Goal: Task Accomplishment & Management: Manage account settings

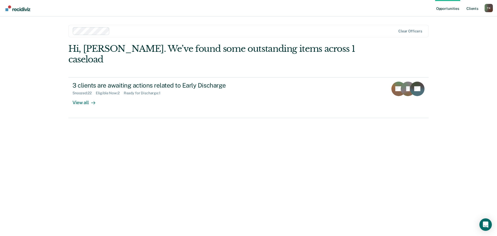
click at [470, 8] on link "Client s" at bounding box center [472, 8] width 14 height 17
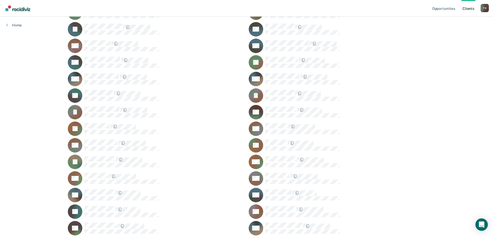
scroll to position [181, 0]
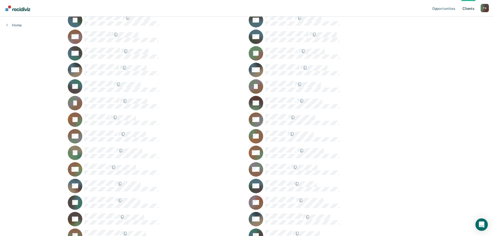
click at [278, 167] on div "Opportunities Client s [PERSON_NAME] T K Profile How it works Log Out Home Clea…" at bounding box center [246, 124] width 493 height 611
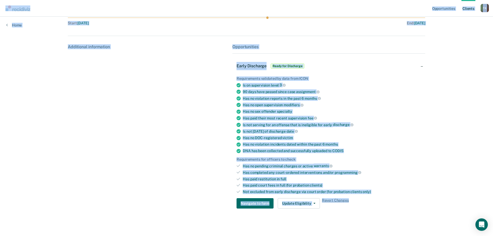
scroll to position [60, 0]
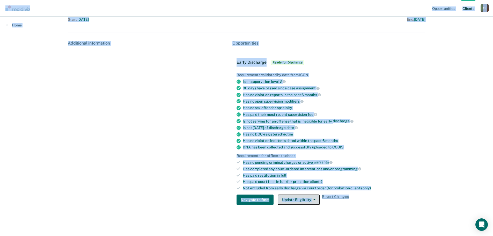
click at [312, 199] on button "Update Eligibility" at bounding box center [299, 199] width 42 height 10
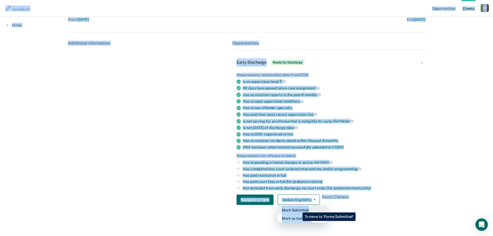
click at [299, 208] on button "Mark Submitted" at bounding box center [303, 210] width 50 height 8
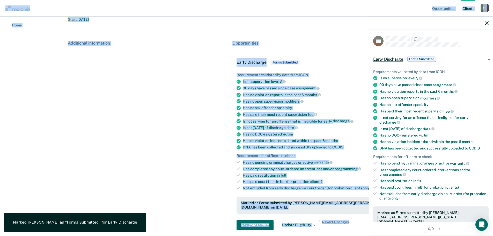
scroll to position [81, 0]
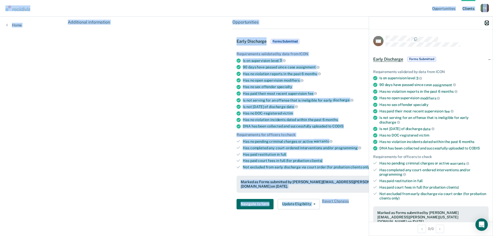
click at [488, 22] on icon "button" at bounding box center [487, 23] width 4 height 4
